Goal: Transaction & Acquisition: Purchase product/service

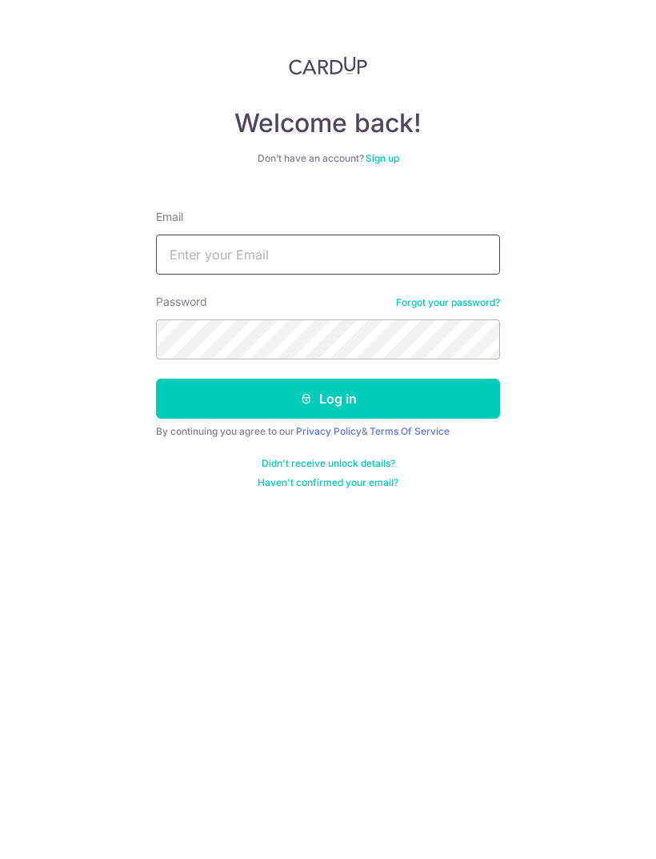
click at [360, 253] on input "Email" at bounding box center [328, 254] width 344 height 40
type input "[EMAIL_ADDRESS][DOMAIN_NAME]"
click at [338, 401] on button "Log in" at bounding box center [328, 398] width 344 height 40
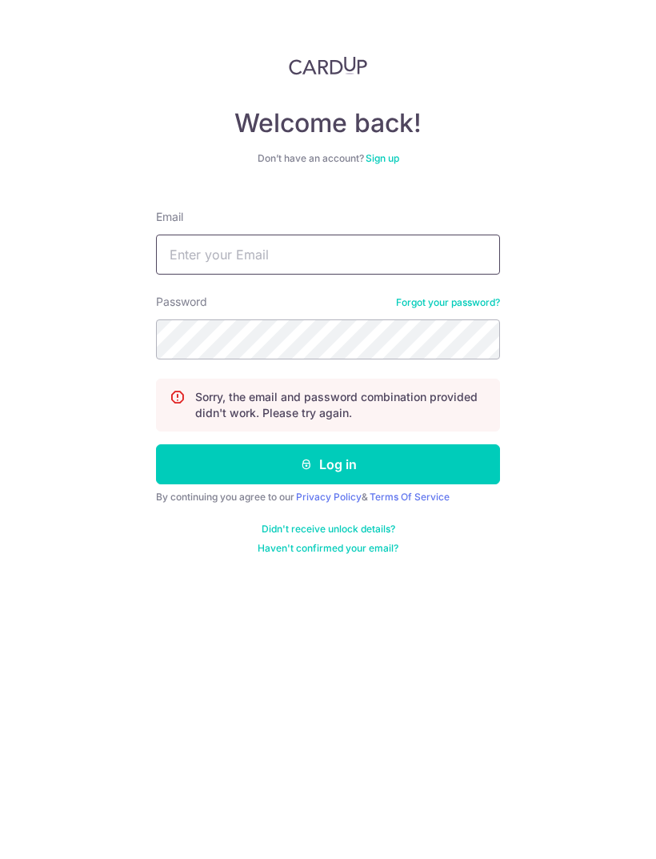
click at [285, 259] on input "Email" at bounding box center [328, 254] width 344 height 40
type input "[EMAIL_ADDRESS][DOMAIN_NAME]"
click at [392, 466] on button "Log in" at bounding box center [328, 464] width 344 height 40
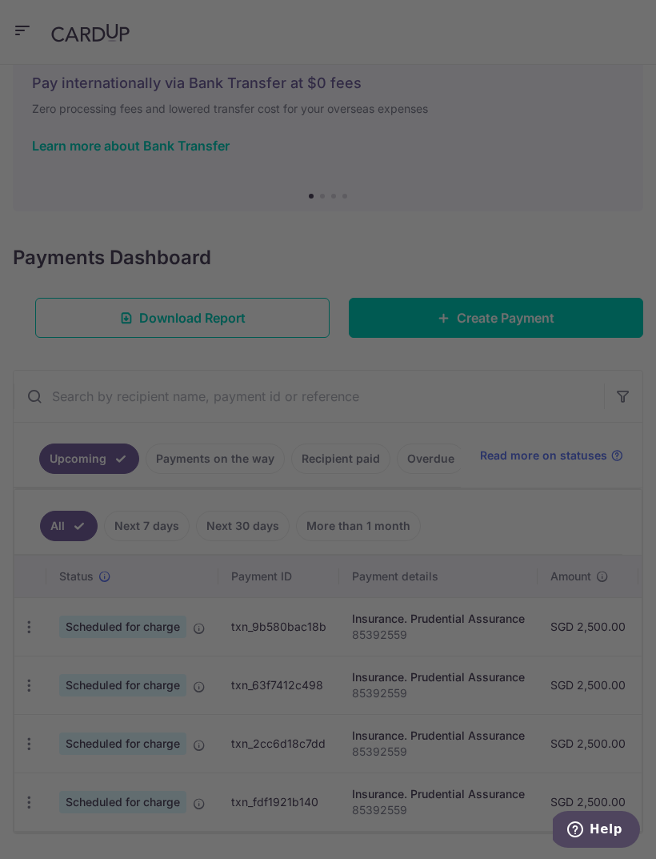
scroll to position [48, 0]
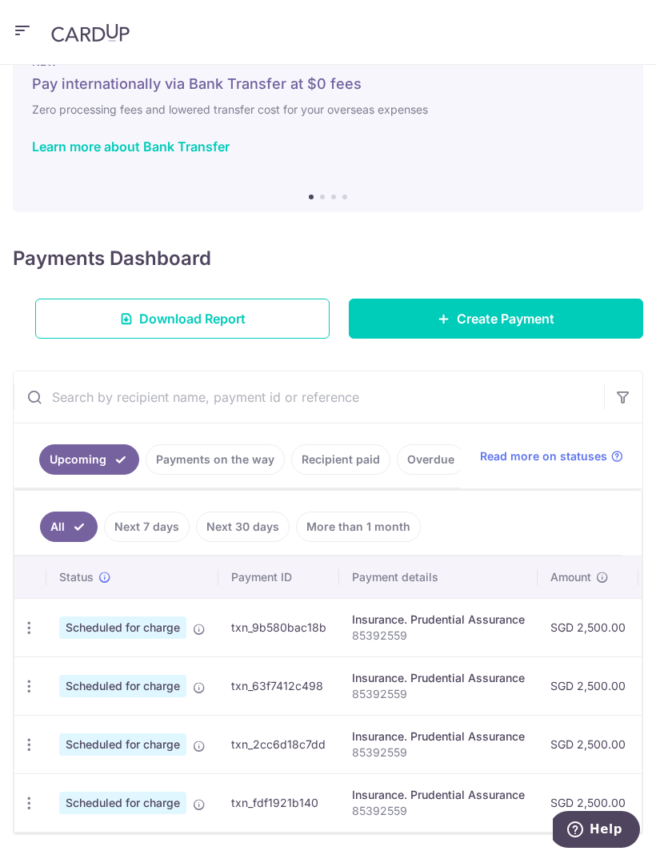
click at [330, 463] on link "Recipient paid" at bounding box center [340, 459] width 99 height 30
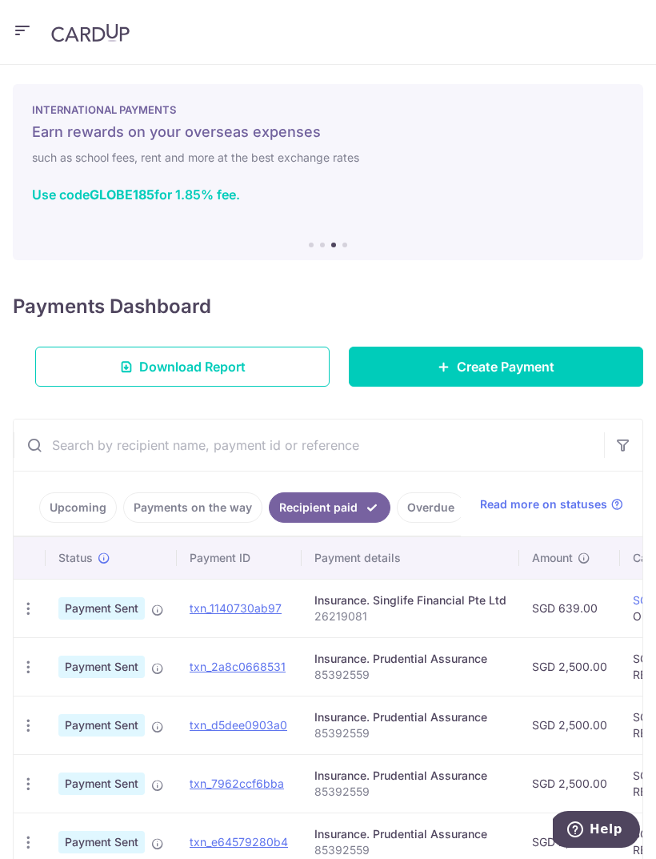
scroll to position [0, 0]
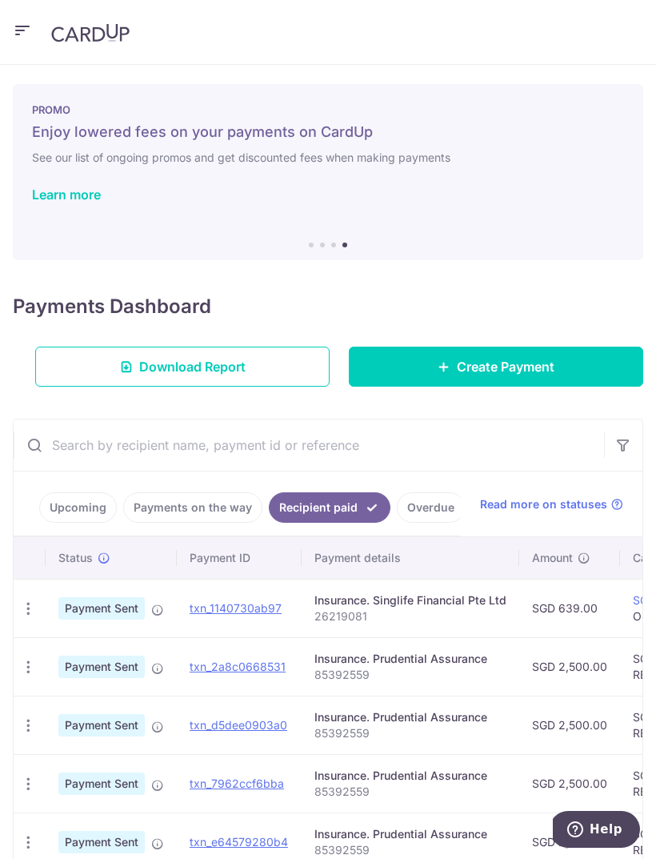
click at [579, 501] on span "Read more on statuses" at bounding box center [543, 504] width 127 height 16
click at [187, 365] on span "Download Report" at bounding box center [192, 366] width 106 height 19
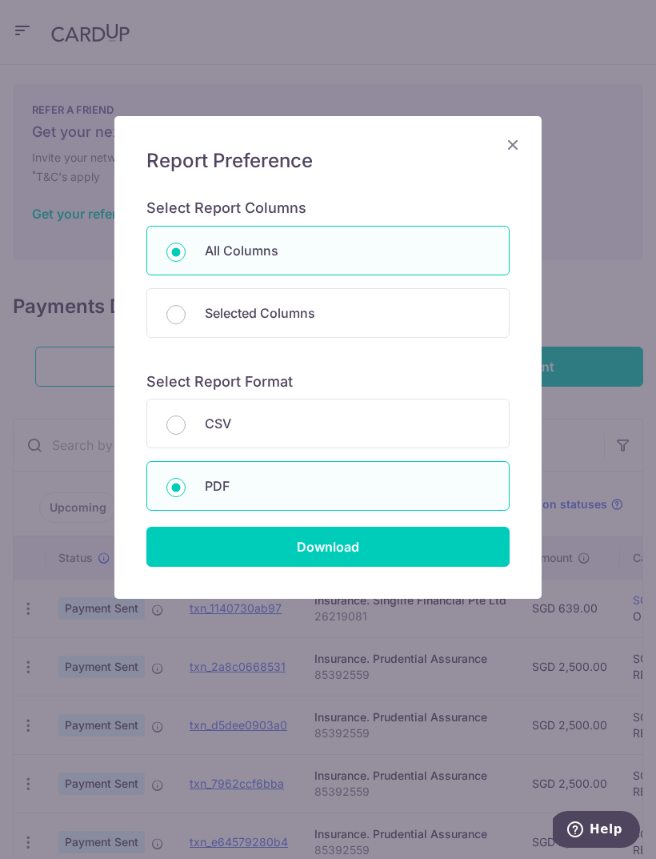
click at [342, 547] on input "Download" at bounding box center [327, 547] width 363 height 40
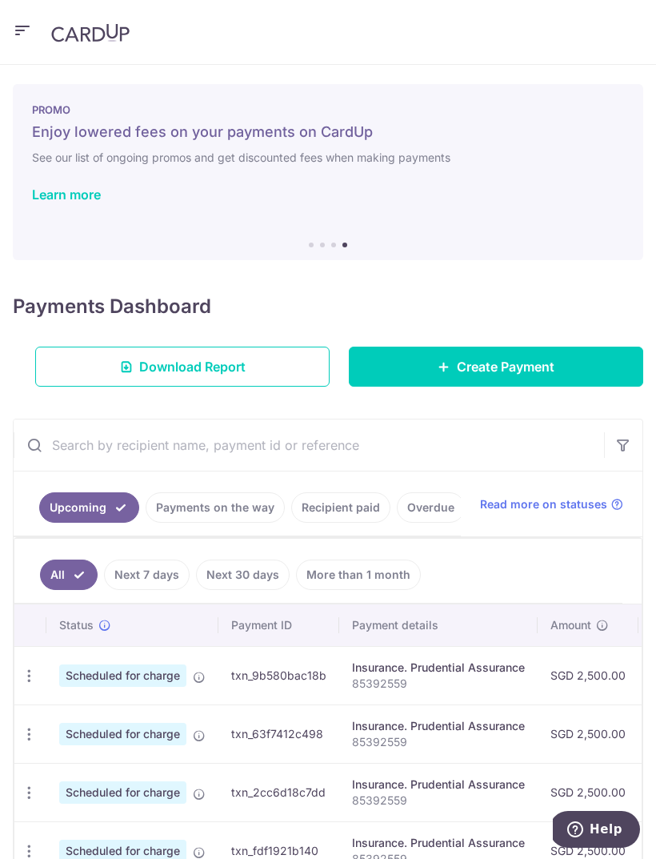
click at [86, 198] on link "Learn more" at bounding box center [66, 194] width 69 height 16
click at [507, 362] on span "Create Payment" at bounding box center [506, 366] width 98 height 19
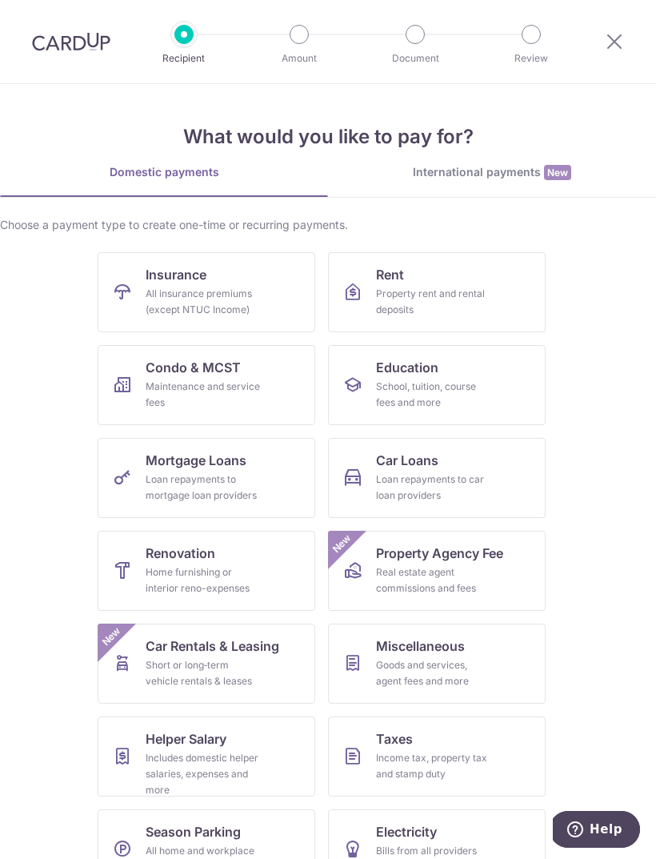
click at [222, 290] on div "All insurance premiums (except NTUC Income)" at bounding box center [203, 302] width 115 height 32
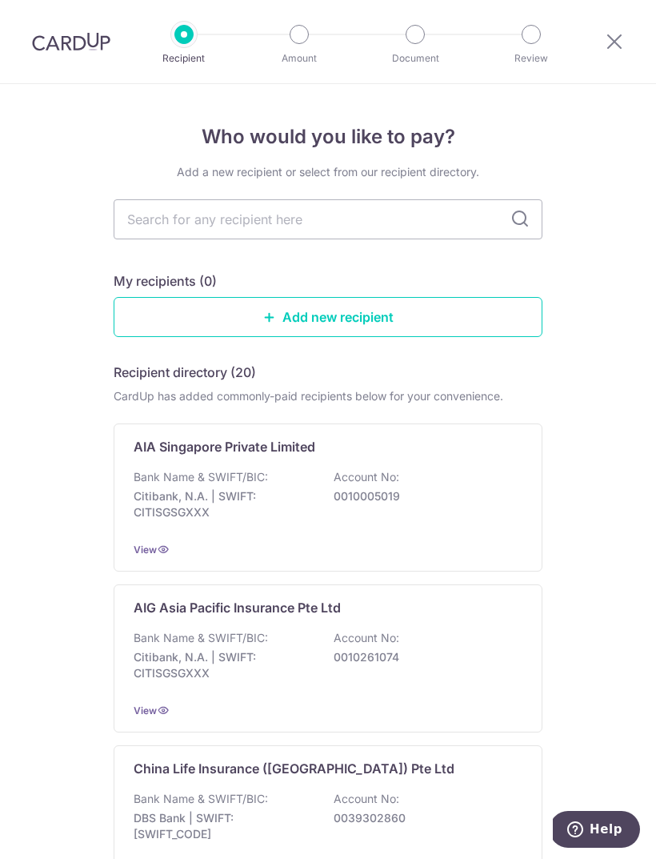
click at [349, 214] on input "text" at bounding box center [328, 219] width 429 height 40
type input "Aia"
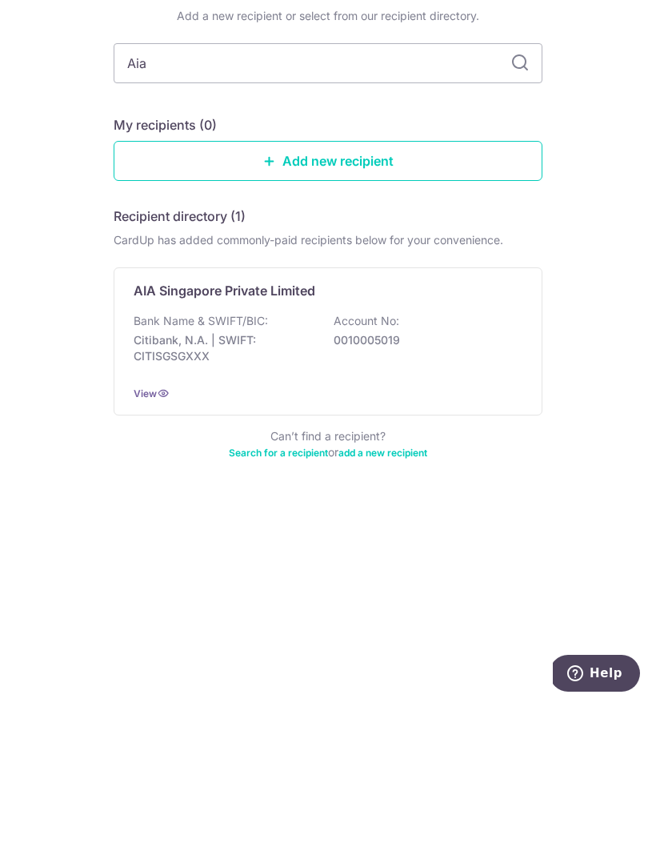
click at [264, 469] on p "Bank Name & SWIFT/BIC:" at bounding box center [201, 477] width 134 height 16
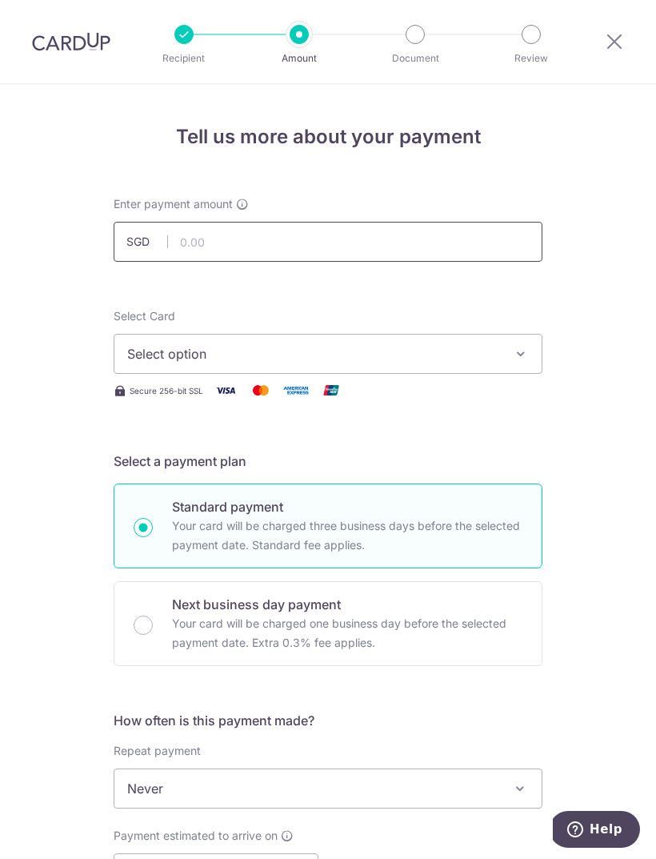
click at [261, 240] on input "text" at bounding box center [328, 242] width 429 height 40
click at [220, 352] on span "Select option" at bounding box center [313, 353] width 373 height 19
type input "1,310.00"
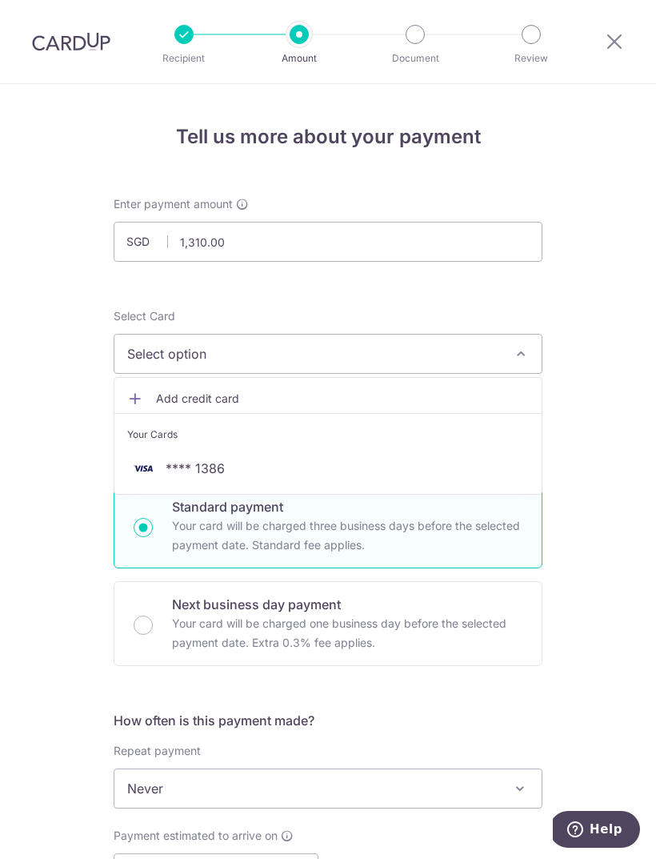
click at [228, 473] on span "**** 1386" at bounding box center [328, 468] width 402 height 19
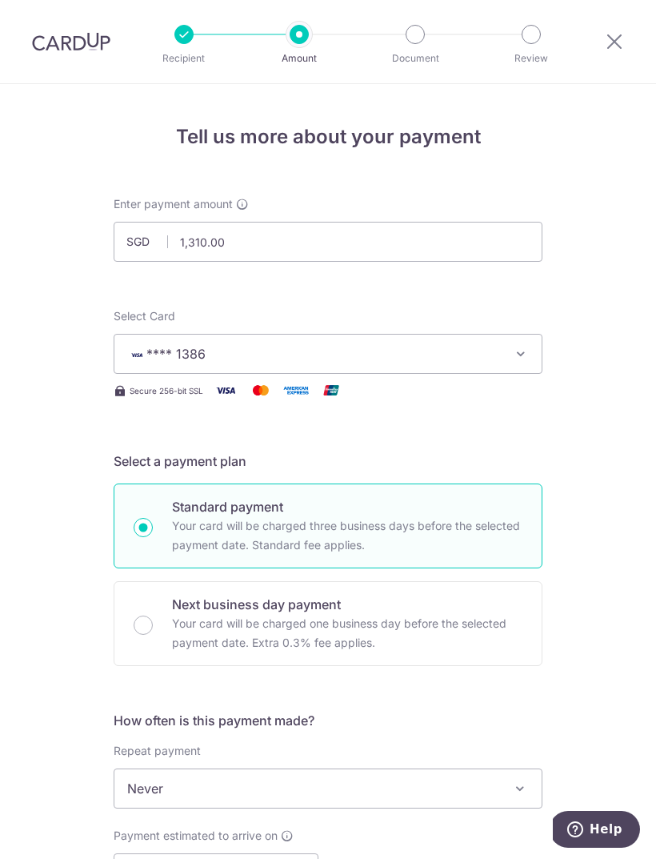
click at [138, 623] on input "Next business day payment Your card will be charged one business day before the…" at bounding box center [143, 624] width 19 height 19
radio input "true"
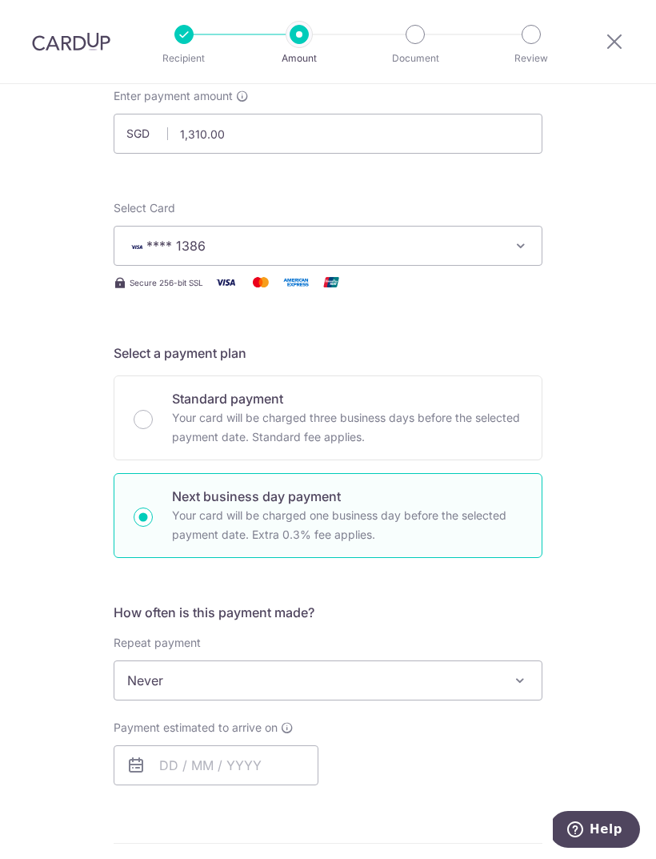
scroll to position [110, 0]
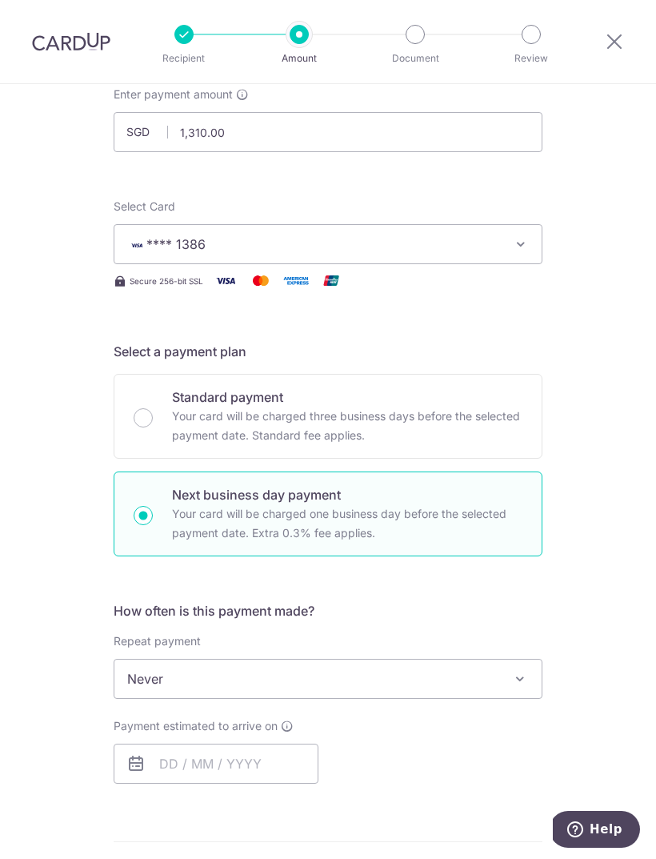
click at [139, 419] on input "Standard payment Your card will be charged three business days before the selec…" at bounding box center [143, 417] width 19 height 19
radio input "true"
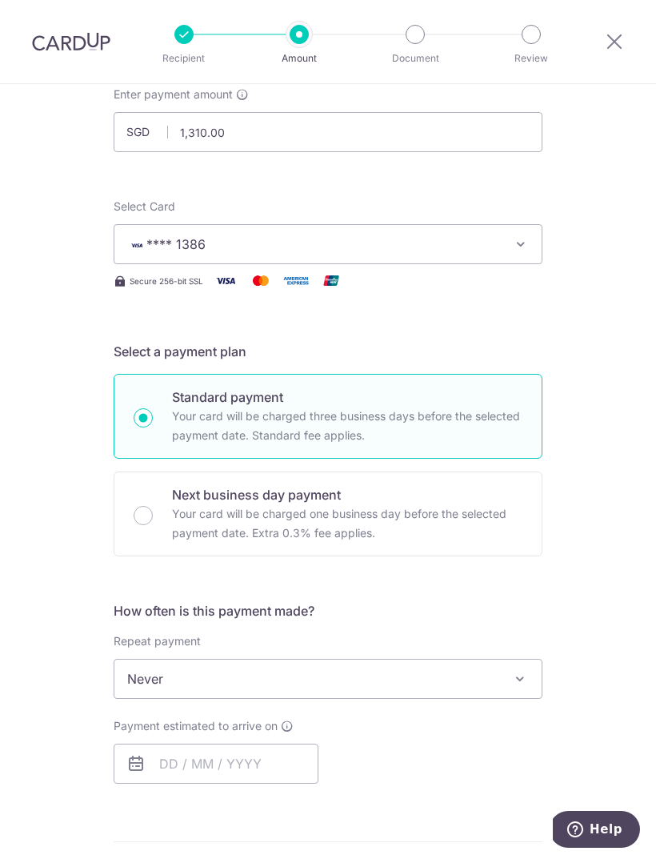
click at [310, 679] on span "Never" at bounding box center [327, 678] width 427 height 38
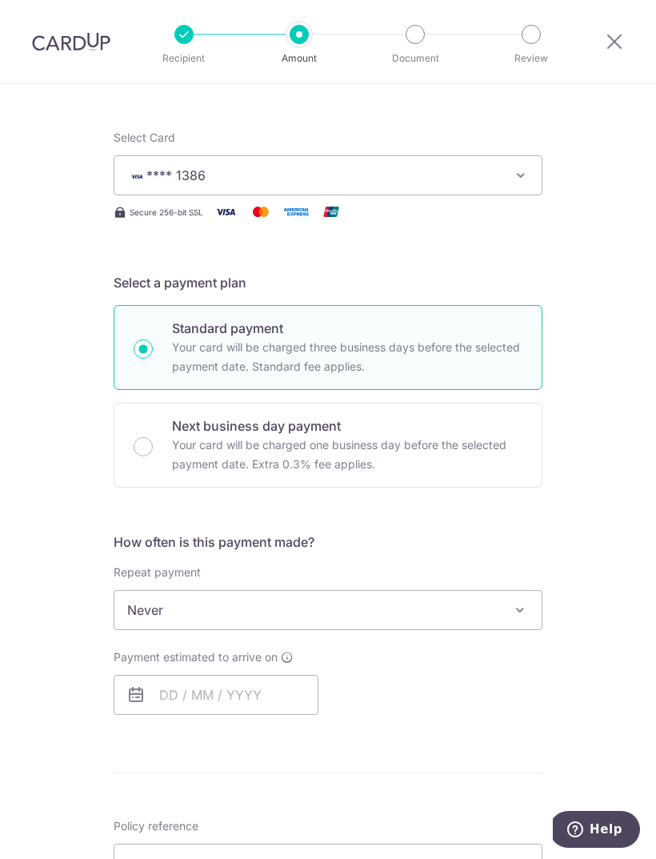
scroll to position [179, 0]
click at [191, 693] on input "text" at bounding box center [216, 694] width 205 height 40
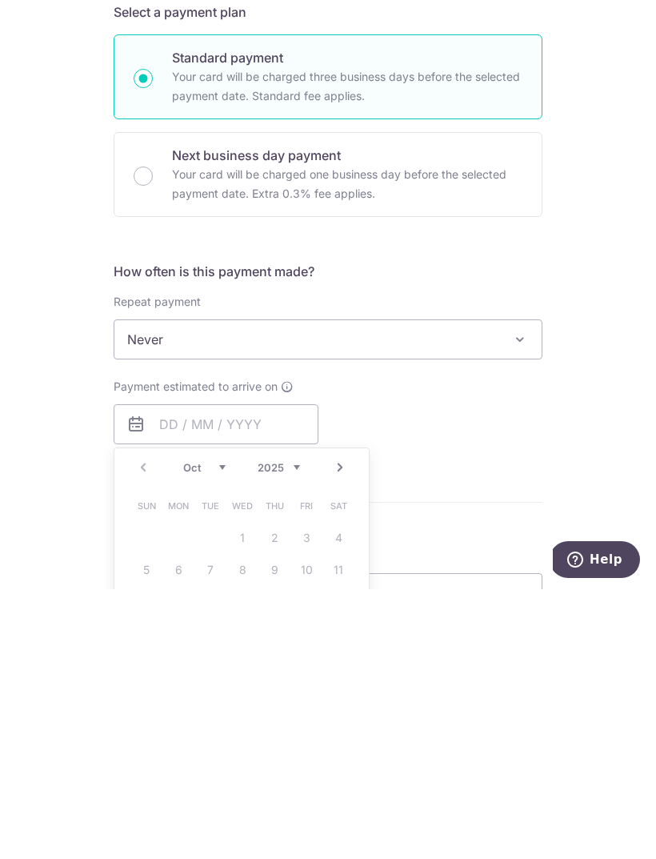
click at [281, 858] on link "16" at bounding box center [275, 872] width 26 height 26
type input "[DATE]"
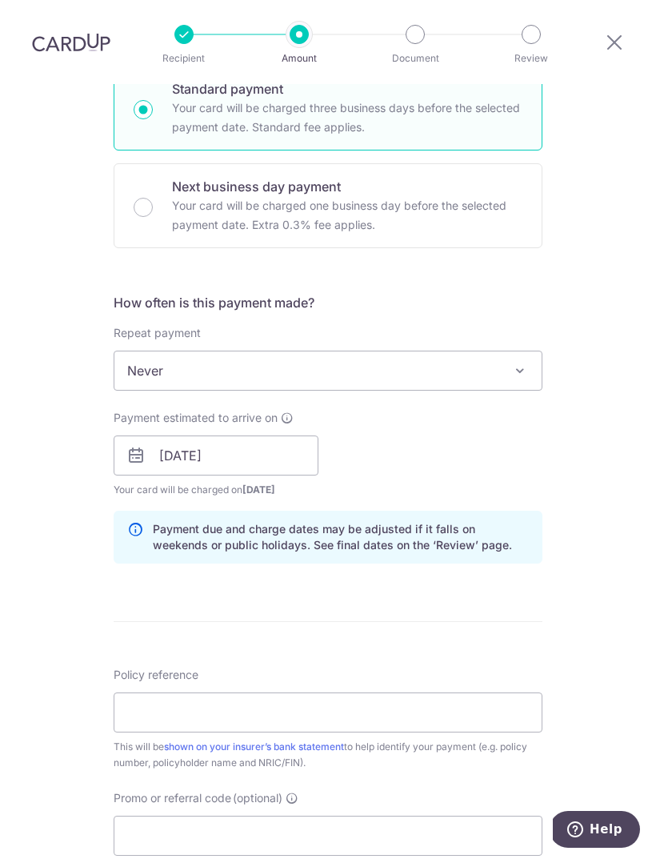
scroll to position [419, 0]
click at [330, 691] on input "Policy reference" at bounding box center [328, 711] width 429 height 40
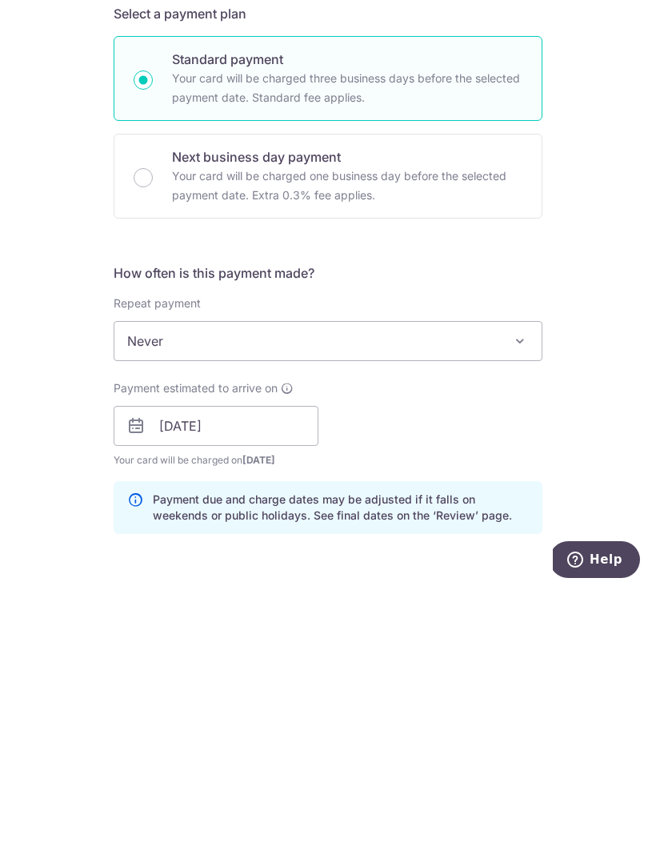
scroll to position [110, 0]
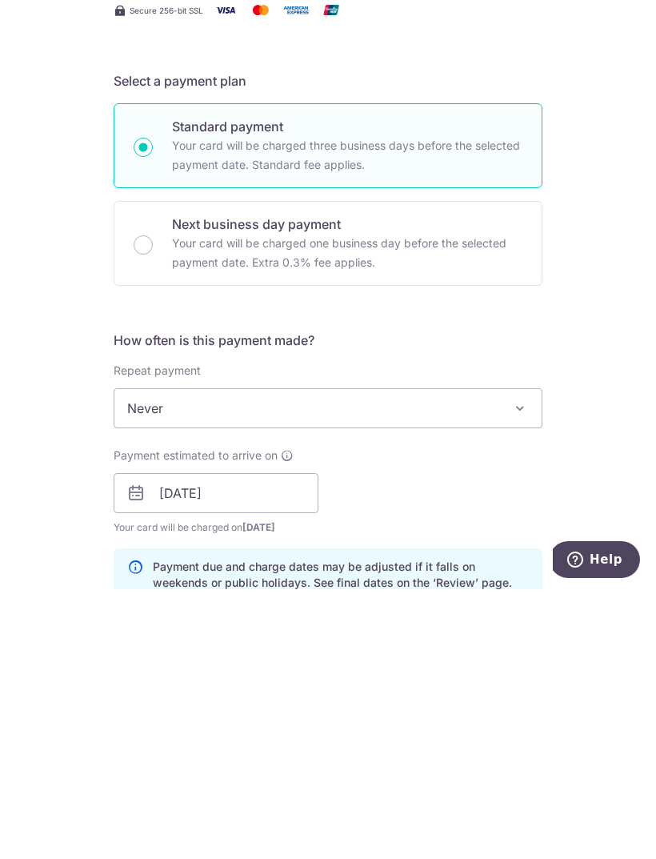
click at [146, 505] on input "Next business day payment Your card will be charged one business day before the…" at bounding box center [143, 514] width 19 height 19
radio input "true"
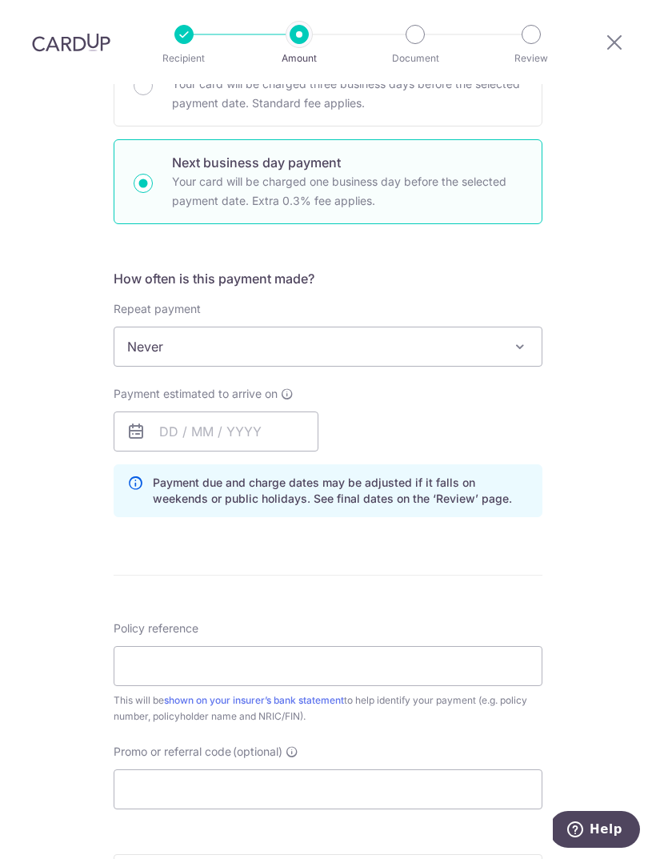
scroll to position [443, 0]
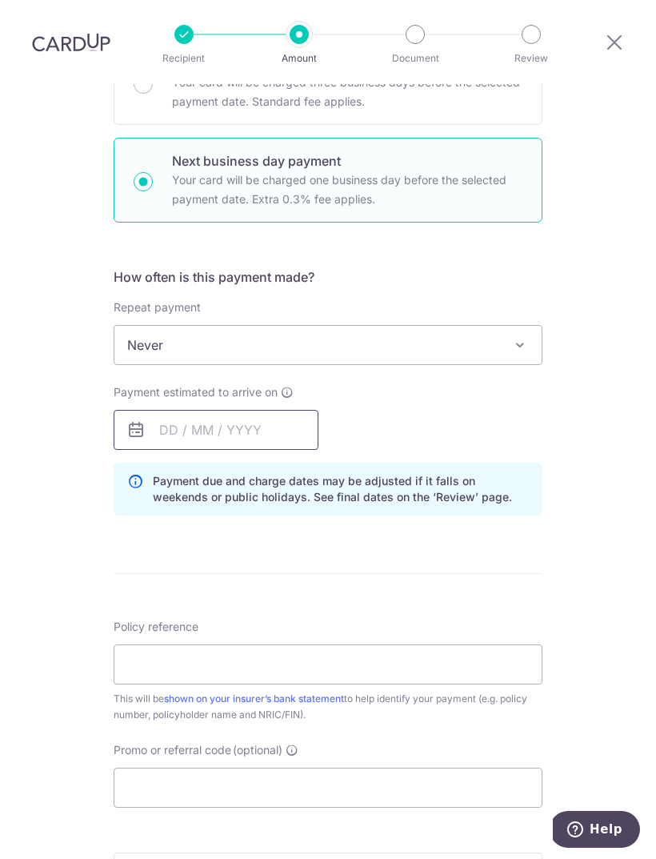
click at [206, 410] on input "text" at bounding box center [216, 430] width 205 height 40
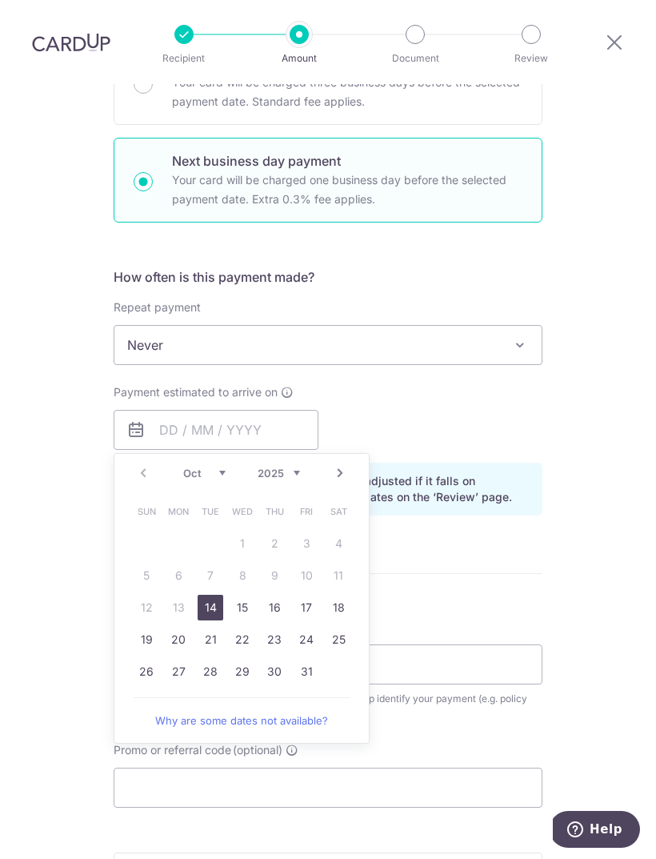
click at [210, 595] on link "14" at bounding box center [211, 608] width 26 height 26
type input "[DATE]"
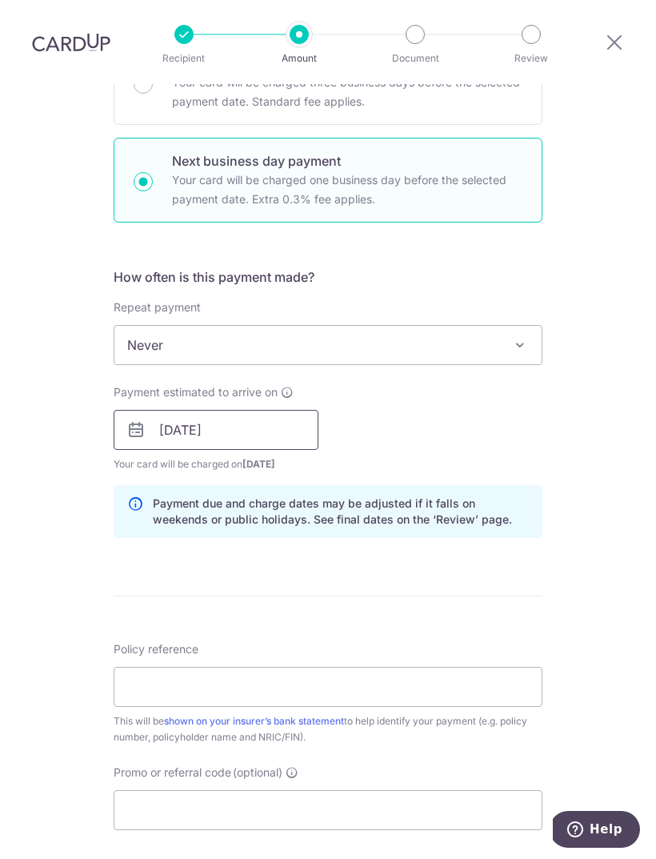
click at [245, 410] on input "[DATE]" at bounding box center [216, 430] width 205 height 40
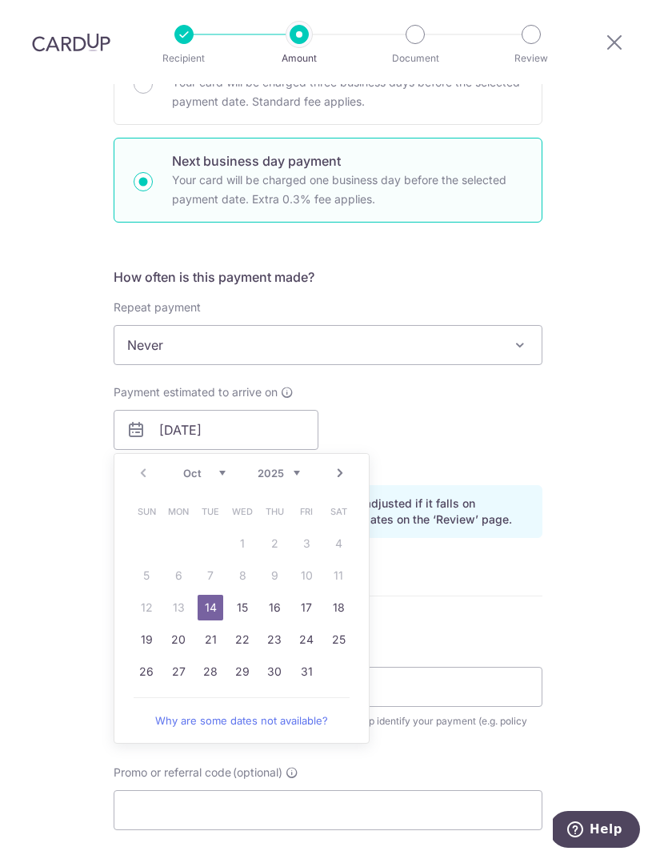
click at [599, 401] on div "Tell us more about your payment Enter payment amount SGD 1,310.00 1310.00 Selec…" at bounding box center [328, 440] width 656 height 1598
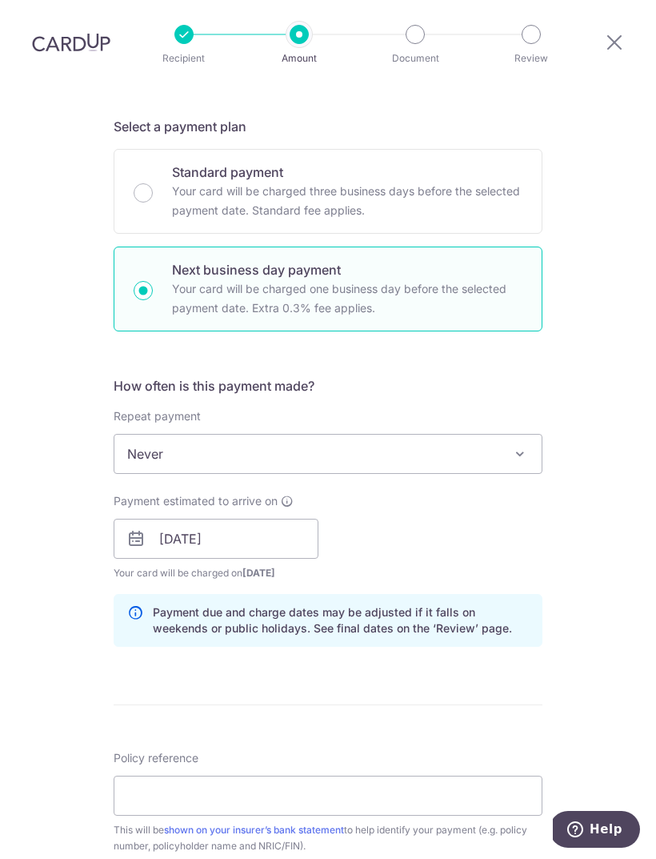
scroll to position [334, 0]
click at [139, 184] on input "Standard payment Your card will be charged three business days before the selec…" at bounding box center [143, 193] width 19 height 19
radio input "true"
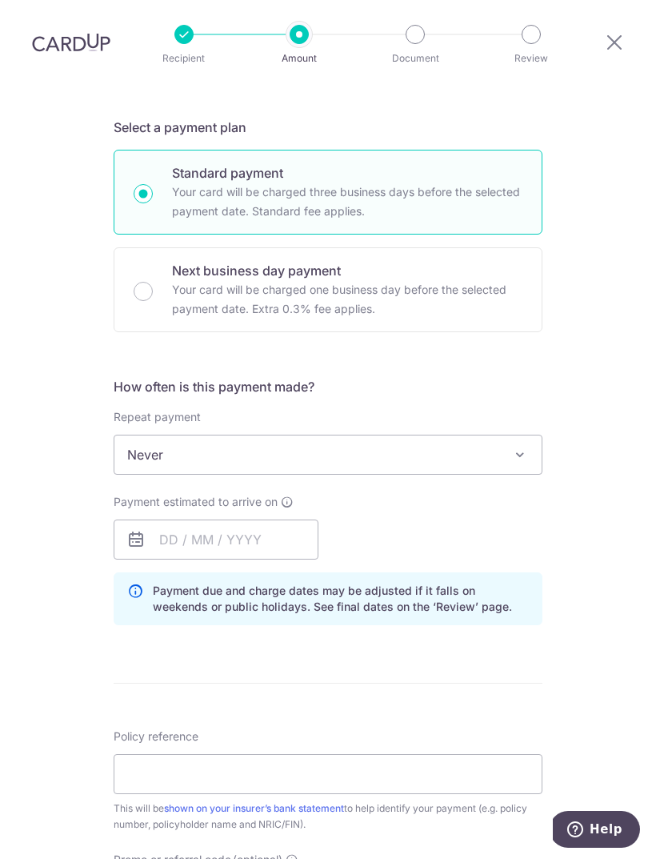
click at [240, 435] on span "Never" at bounding box center [327, 454] width 427 height 38
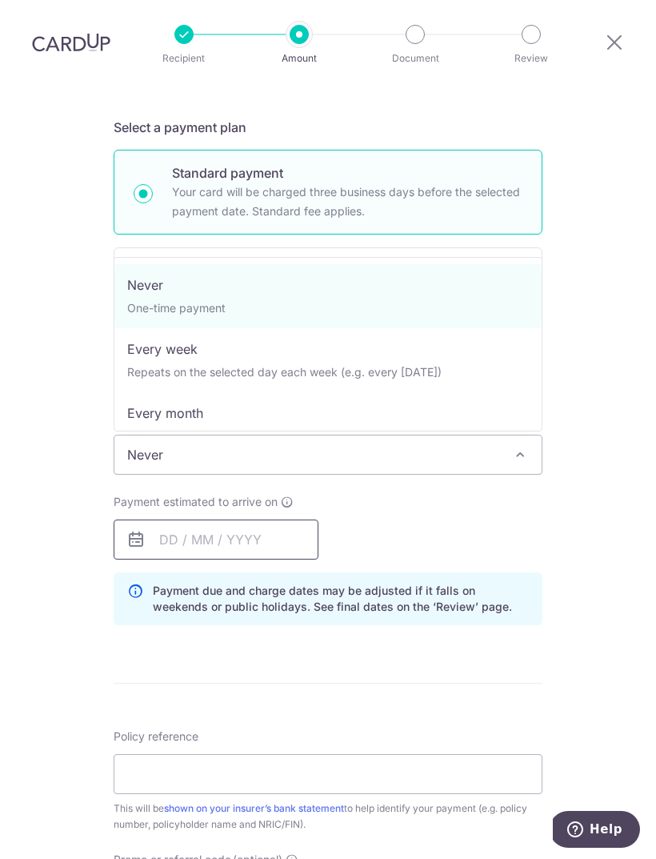
click at [212, 519] on input "text" at bounding box center [216, 539] width 205 height 40
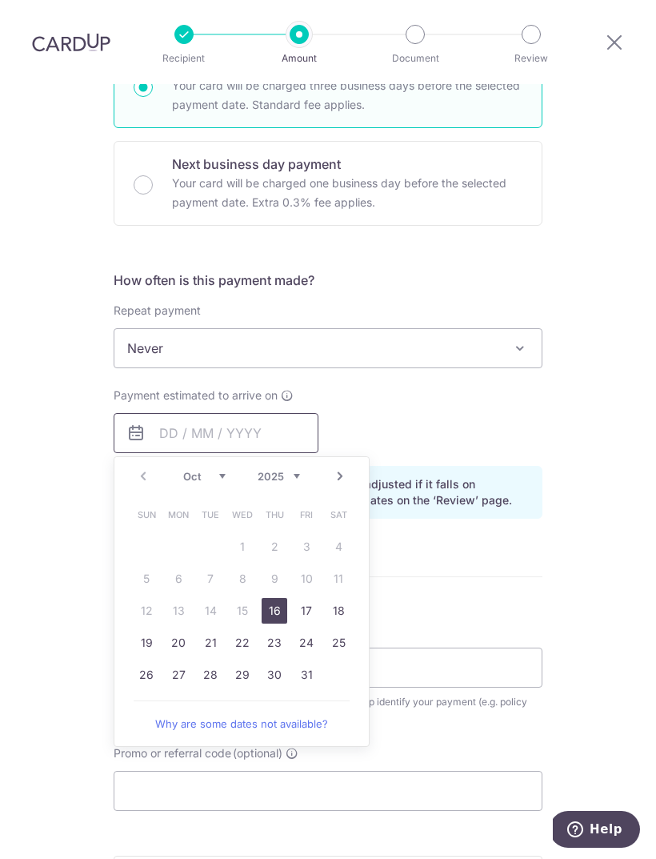
scroll to position [442, 0]
click at [507, 545] on form "Enter payment amount SGD 1,310.00 1310.00 Select Card **** 1386 Add credit card…" at bounding box center [328, 409] width 429 height 1311
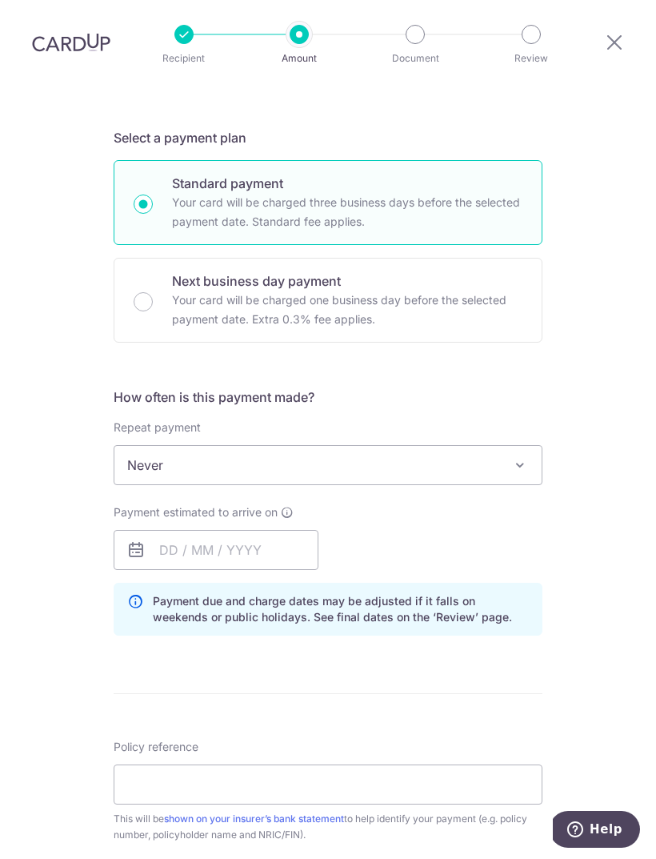
scroll to position [325, 0]
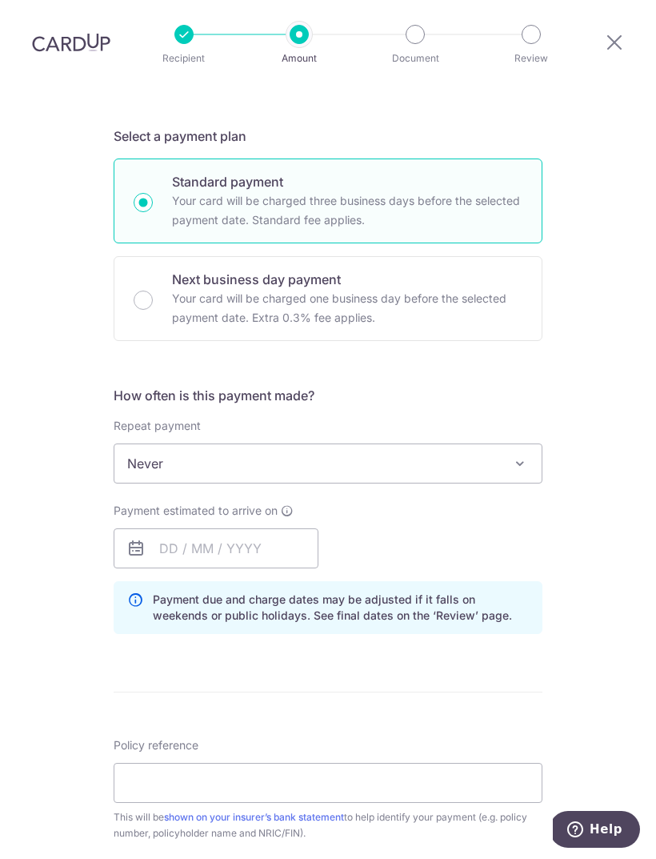
click at [135, 290] on input "Next business day payment Your card will be charged one business day before the…" at bounding box center [143, 299] width 19 height 19
radio input "true"
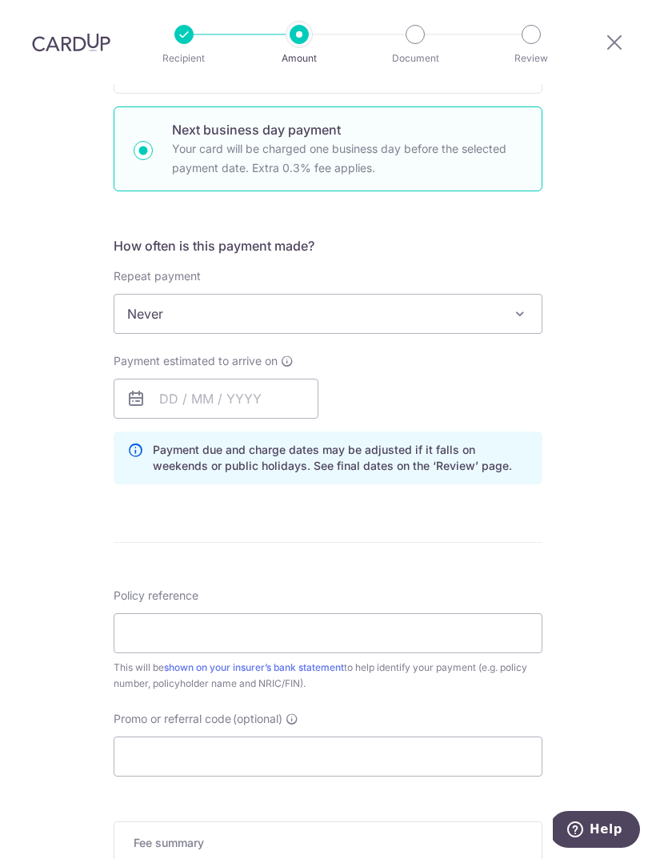
scroll to position [477, 0]
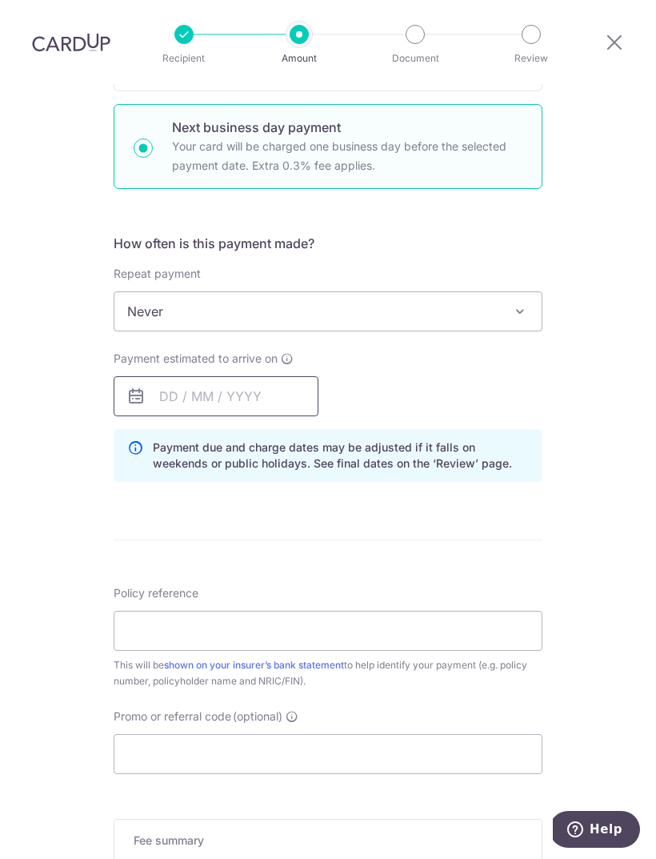
click at [178, 376] on input "text" at bounding box center [216, 396] width 205 height 40
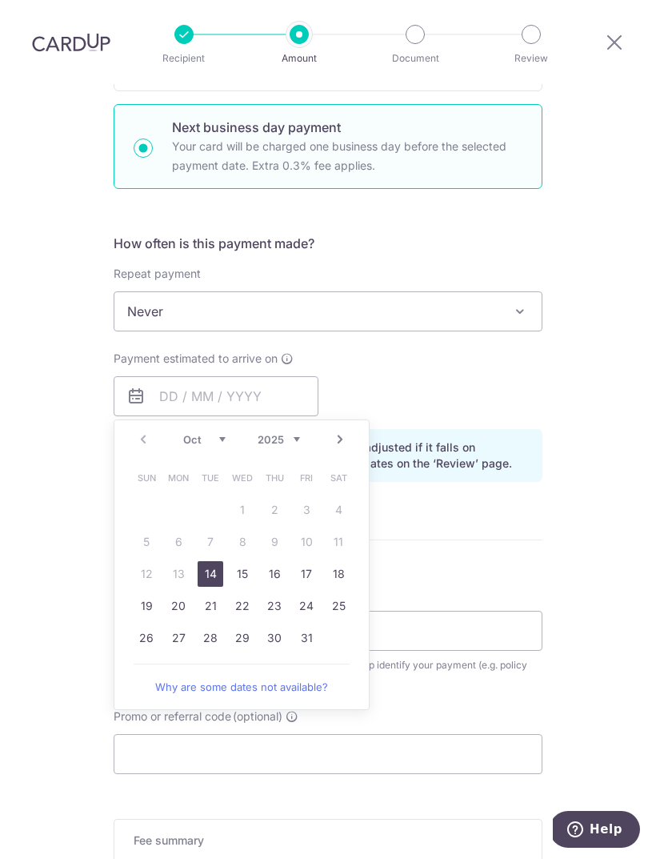
click at [211, 561] on link "14" at bounding box center [211, 574] width 26 height 26
type input "[DATE]"
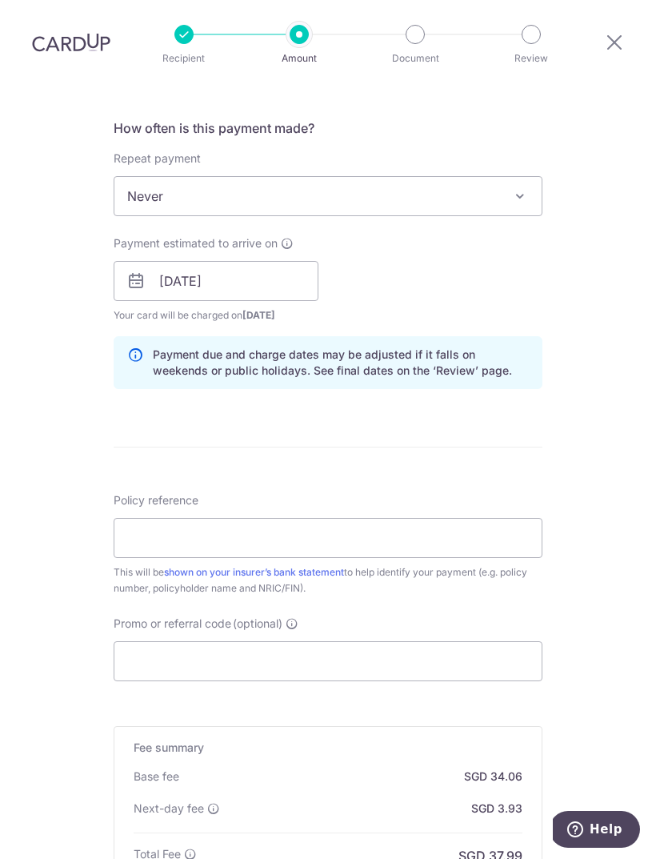
scroll to position [608, 0]
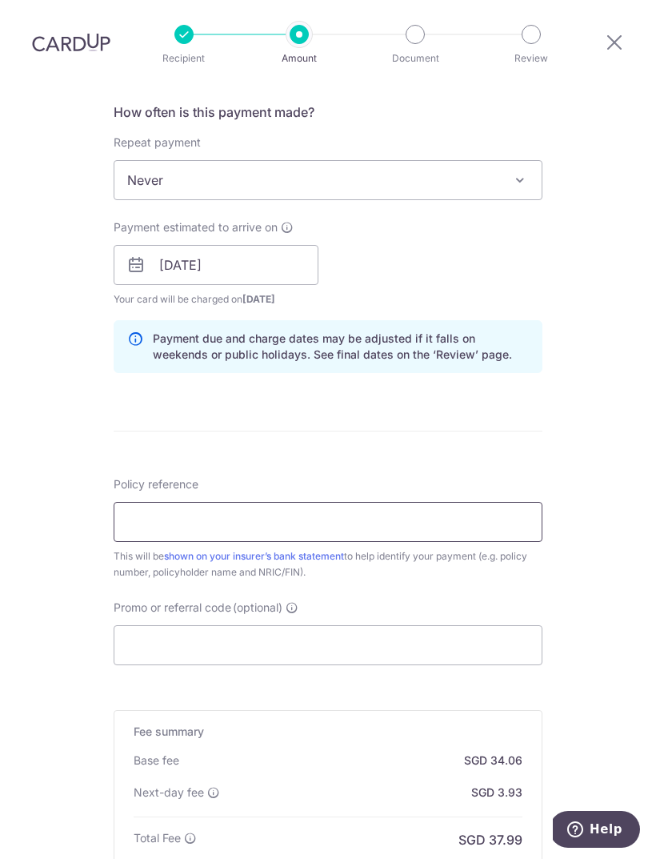
click at [274, 502] on input "Policy reference" at bounding box center [328, 522] width 429 height 40
type input "H220491075"
click at [555, 407] on div "Tell us more about your payment Enter payment amount SGD 1,310.00 1310.00 Selec…" at bounding box center [328, 275] width 656 height 1598
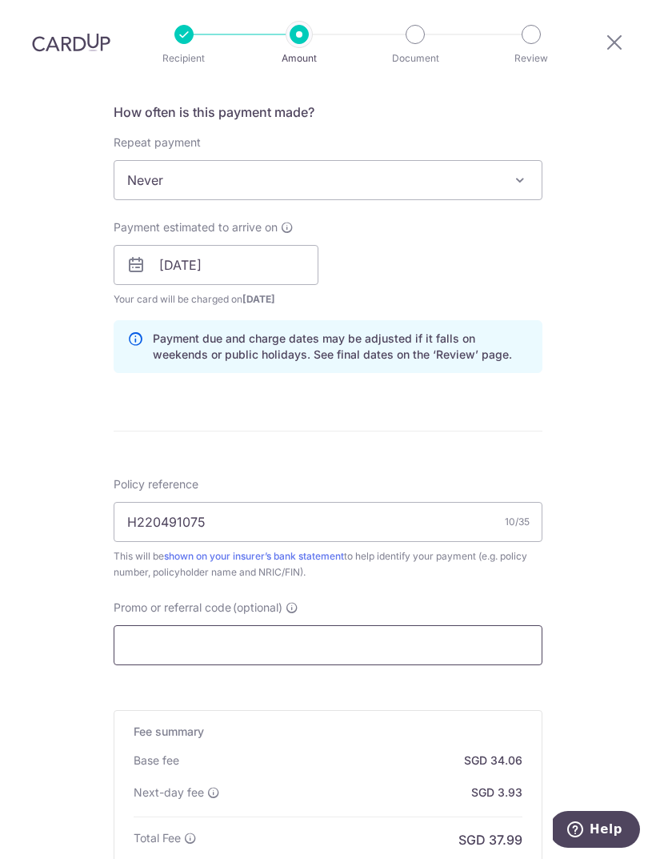
click at [252, 625] on input "Promo or referral code (optional)" at bounding box center [328, 645] width 429 height 40
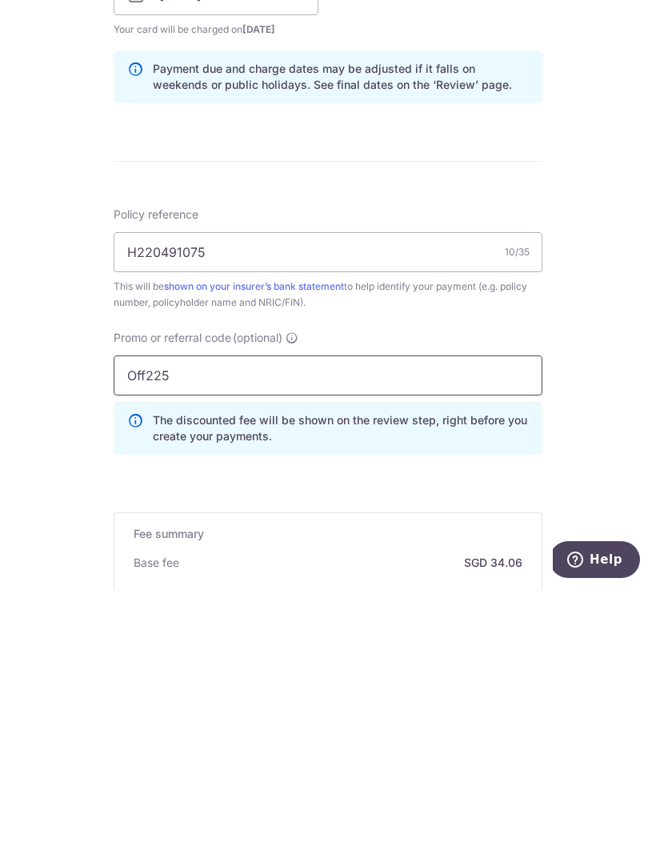
type input "Off225"
click at [601, 423] on div "Tell us more about your payment Enter payment amount SGD 1,310.00 1310.00 Selec…" at bounding box center [328, 311] width 656 height 1670
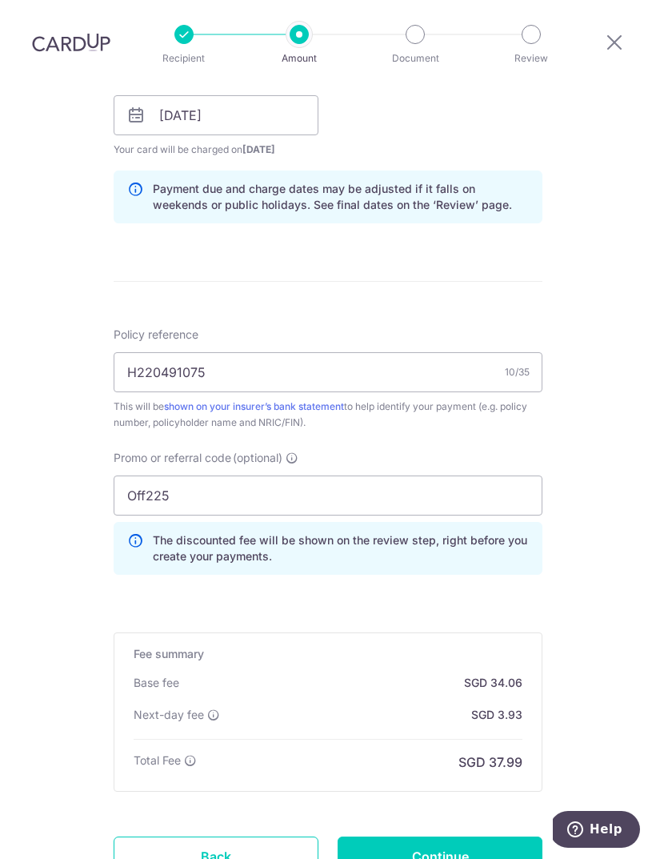
scroll to position [768, 0]
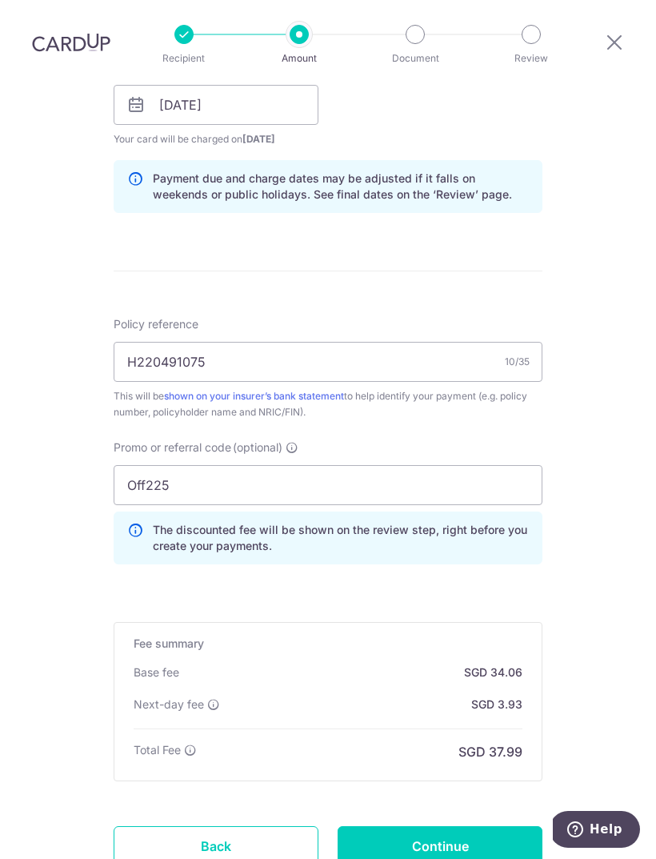
click at [463, 826] on input "Continue" at bounding box center [440, 846] width 205 height 40
click at [462, 826] on div "Continue" at bounding box center [440, 846] width 224 height 40
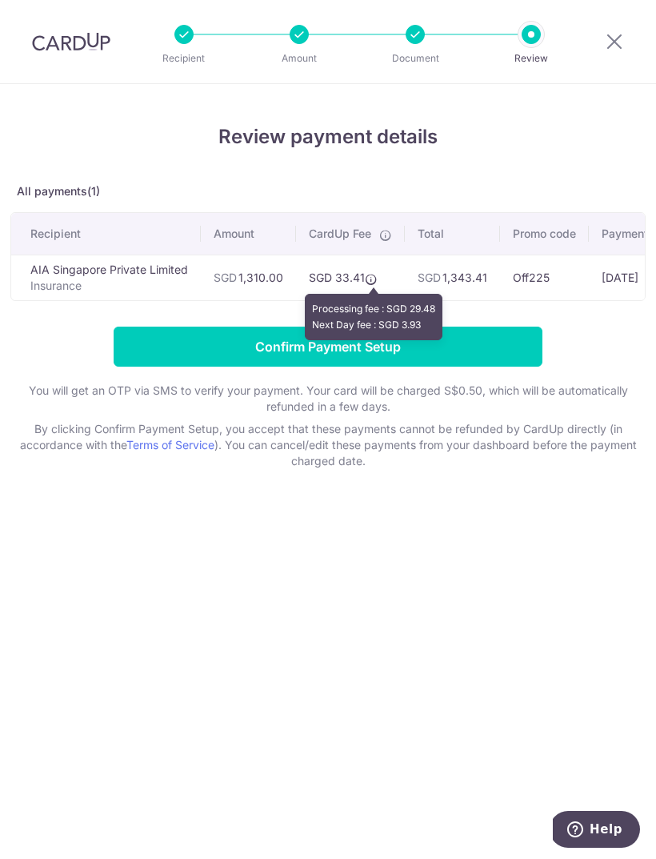
click at [370, 278] on icon at bounding box center [371, 279] width 13 height 13
click at [549, 547] on div "Review payment details All payments(1) Recipient Amount CardUp Fee Total Promo …" at bounding box center [328, 471] width 656 height 775
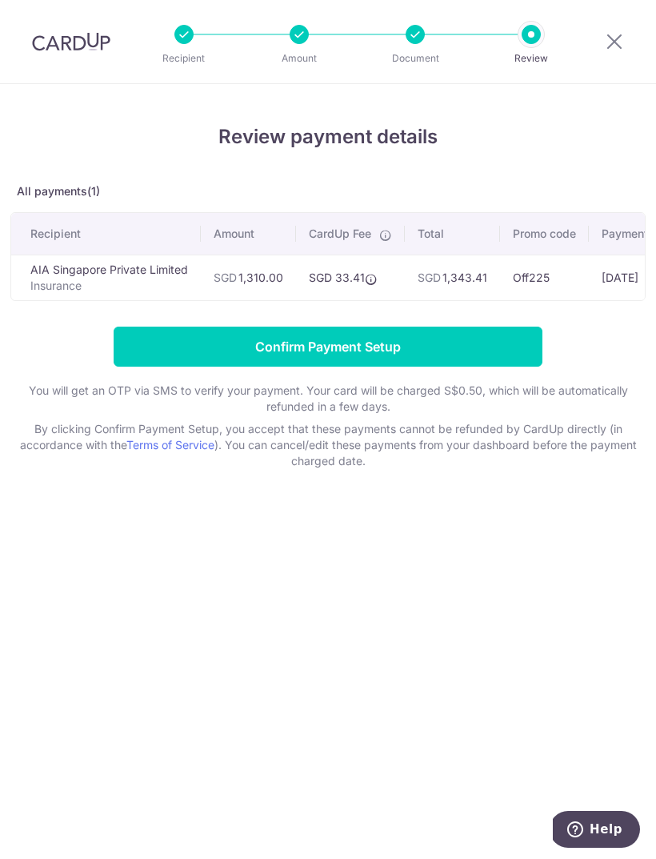
click at [479, 339] on input "Confirm Payment Setup" at bounding box center [328, 346] width 429 height 40
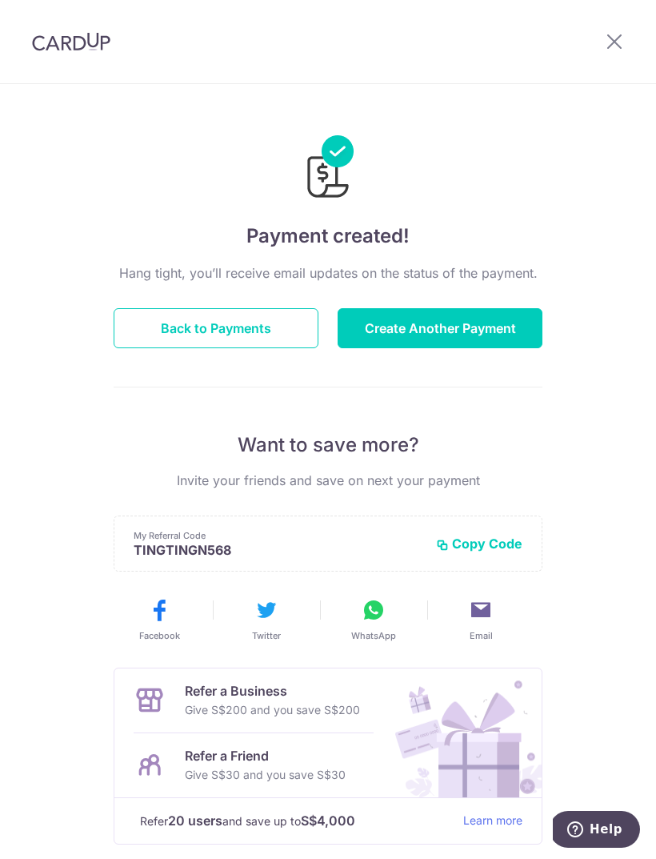
click at [612, 38] on icon at bounding box center [614, 41] width 19 height 20
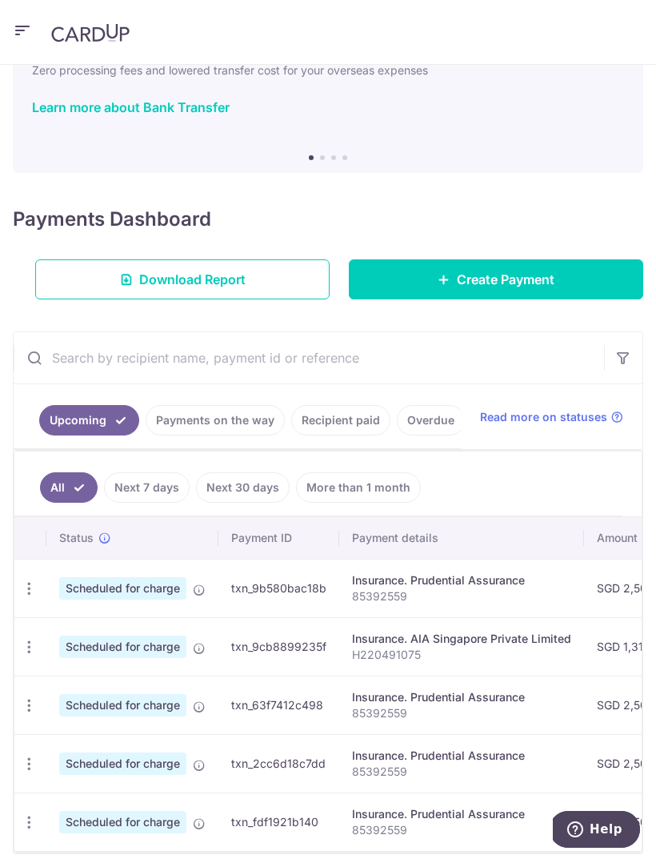
click at [358, 421] on link "Recipient paid" at bounding box center [340, 420] width 99 height 30
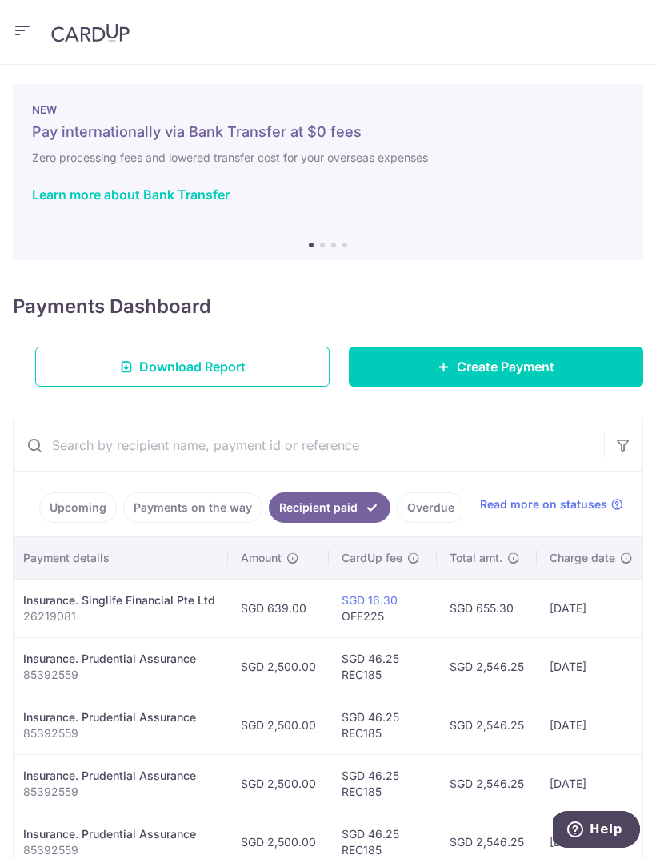
scroll to position [0, 292]
